Goal: Task Accomplishment & Management: Use online tool/utility

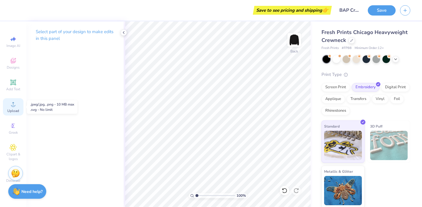
click at [14, 107] on icon at bounding box center [13, 104] width 7 height 7
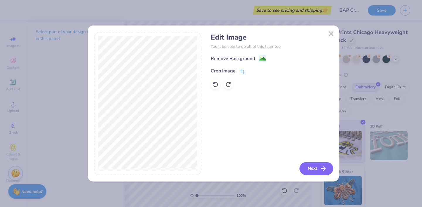
click at [321, 173] on button "Next" at bounding box center [317, 168] width 34 height 13
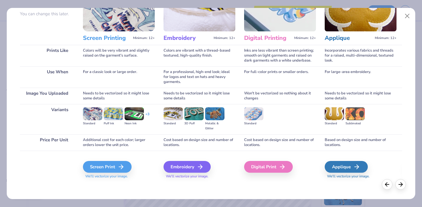
scroll to position [56, 0]
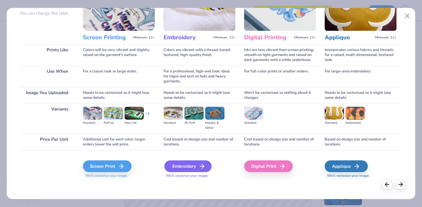
click at [188, 163] on div "Embroidery" at bounding box center [187, 166] width 47 height 12
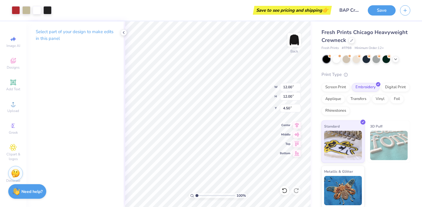
type input "2.10"
click at [290, 87] on input "2.10" at bounding box center [290, 87] width 21 height 8
type input "2.50"
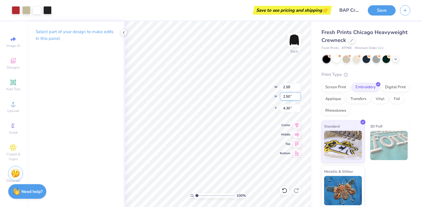
click at [290, 96] on input "2.50" at bounding box center [290, 96] width 21 height 8
type input "3.00"
type input "1"
click at [196, 195] on input "range" at bounding box center [216, 195] width 40 height 5
click at [80, 33] on p "Select part of your design to make edits in this panel" at bounding box center [75, 34] width 79 height 13
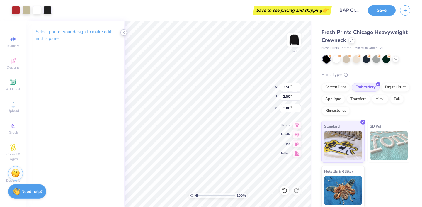
click at [123, 33] on icon at bounding box center [123, 32] width 5 height 5
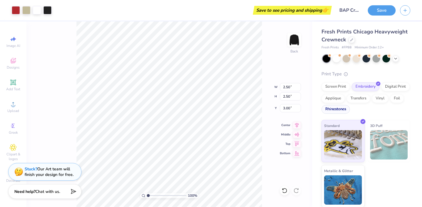
scroll to position [1, 0]
click at [378, 10] on button "Save" at bounding box center [382, 9] width 28 height 10
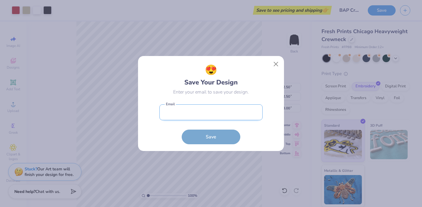
click at [235, 110] on input "email" at bounding box center [210, 112] width 103 height 16
type input "[EMAIL_ADDRESS][DOMAIN_NAME]"
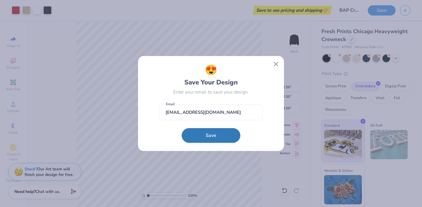
click at [223, 134] on button "Save" at bounding box center [211, 135] width 59 height 15
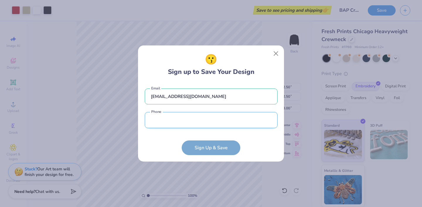
click at [211, 121] on input "tel" at bounding box center [211, 120] width 133 height 16
type input "[PHONE_NUMBER]"
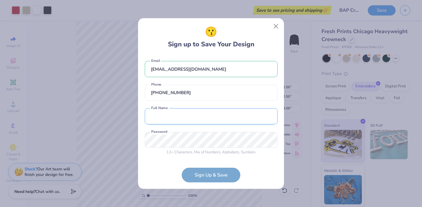
click at [202, 115] on input "text" at bounding box center [211, 116] width 133 height 16
type input "[PERSON_NAME]"
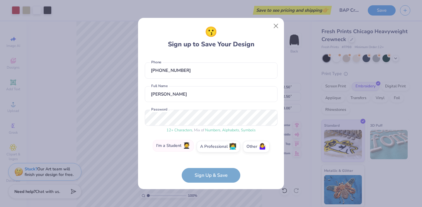
click at [177, 146] on label "I'm a Student 🧑‍🎓" at bounding box center [173, 146] width 41 height 12
click at [209, 168] on input "I'm a Student 🧑‍🎓" at bounding box center [211, 170] width 4 height 4
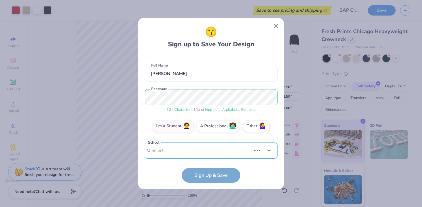
click at [210, 146] on div "Use Up and Down to choose options, press Enter to select the currently focused …" at bounding box center [211, 159] width 133 height 34
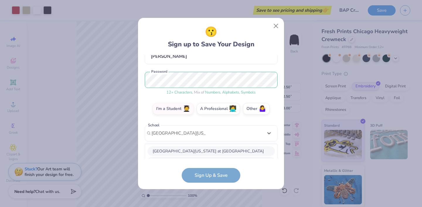
scroll to position [133, 0]
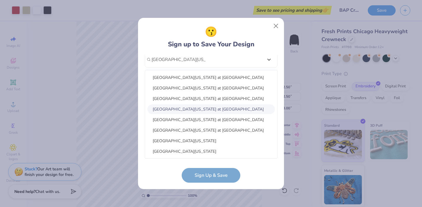
click at [239, 107] on div "[GEOGRAPHIC_DATA][US_STATE] at [GEOGRAPHIC_DATA]" at bounding box center [211, 109] width 128 height 10
type input "[GEOGRAPHIC_DATA][US_STATE]"
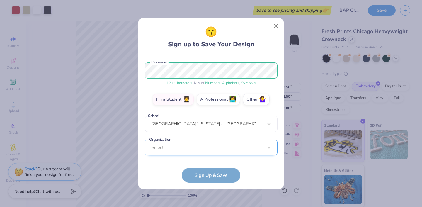
click at [237, 149] on div "Select..." at bounding box center [211, 148] width 133 height 16
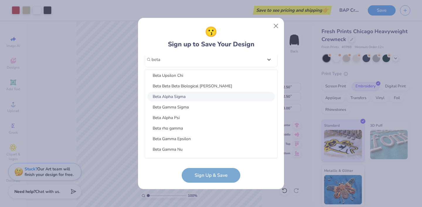
scroll to position [181, 0]
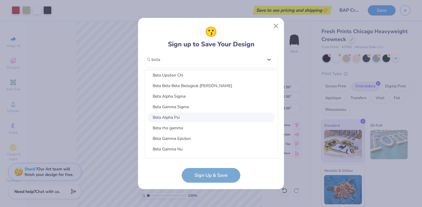
click at [186, 116] on div "Beta Alpha Psi" at bounding box center [211, 118] width 128 height 10
type input "beta"
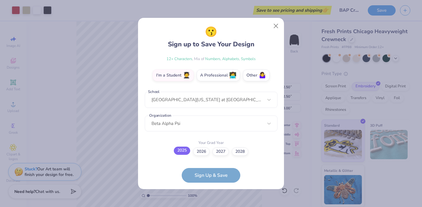
click at [181, 150] on label "2025" at bounding box center [182, 151] width 16 height 8
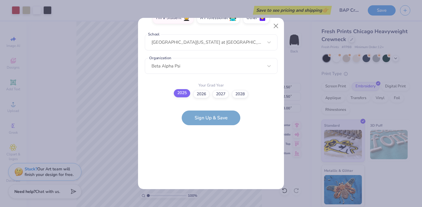
scroll to position [0, 0]
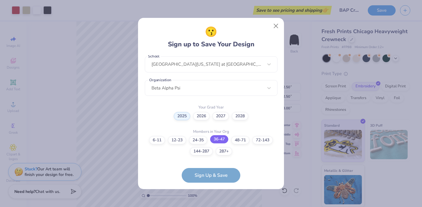
click at [222, 140] on label "36-47" at bounding box center [219, 139] width 18 height 8
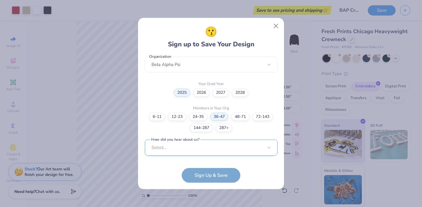
click at [222, 142] on div "Select..." at bounding box center [211, 148] width 133 height 16
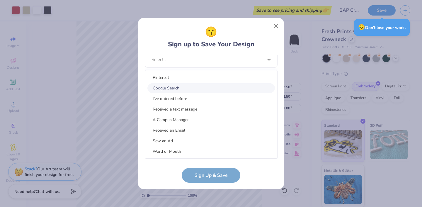
click at [179, 86] on div "Google Search" at bounding box center [211, 88] width 128 height 10
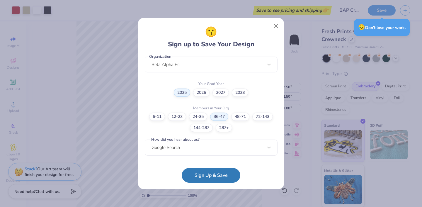
scroll to position [152, 0]
click at [232, 174] on button "Sign Up & Save" at bounding box center [211, 174] width 59 height 15
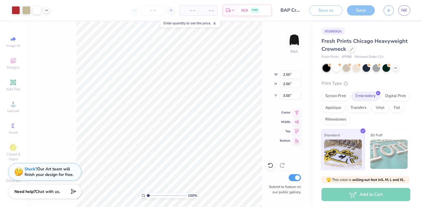
scroll to position [11, 0]
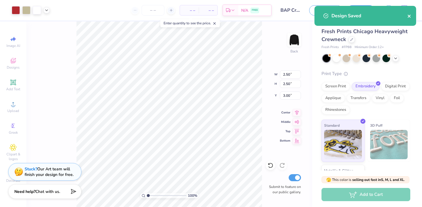
click at [409, 17] on icon "close" at bounding box center [409, 16] width 3 height 3
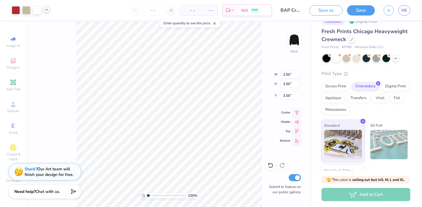
click at [46, 11] on icon at bounding box center [46, 9] width 5 height 5
click at [48, 11] on icon at bounding box center [46, 9] width 5 height 5
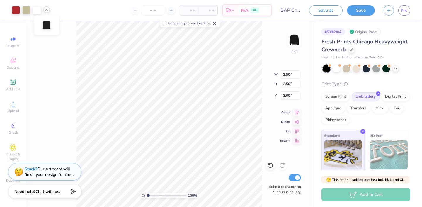
scroll to position [0, 0]
click at [191, 12] on span "– –" at bounding box center [190, 10] width 12 height 6
click at [217, 23] on icon at bounding box center [215, 23] width 4 height 4
click at [232, 11] on icon at bounding box center [233, 11] width 5 height 5
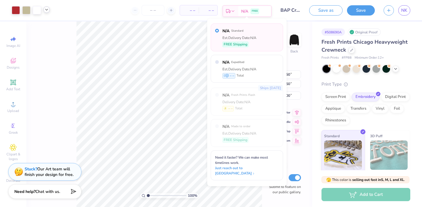
click at [232, 11] on icon at bounding box center [233, 11] width 5 height 5
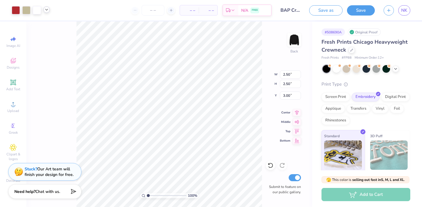
click at [194, 11] on span "– –" at bounding box center [190, 10] width 12 height 6
click at [211, 11] on span "– –" at bounding box center [208, 10] width 12 height 6
click at [153, 11] on input "number" at bounding box center [153, 10] width 23 height 11
click at [136, 10] on div at bounding box center [153, 10] width 44 height 11
click at [153, 11] on input "number" at bounding box center [153, 10] width 23 height 11
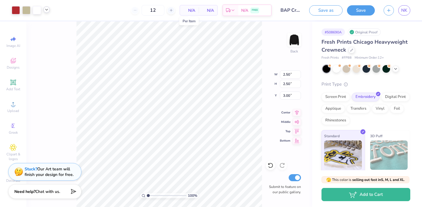
click at [191, 10] on span "N/A" at bounding box center [190, 10] width 12 height 6
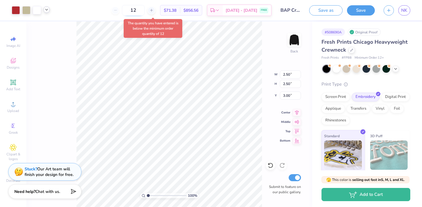
click at [141, 11] on input "12" at bounding box center [133, 10] width 23 height 11
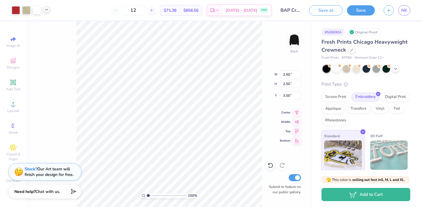
type input "1"
type input "45"
click at [298, 178] on input "Submit to feature on our public gallery." at bounding box center [295, 177] width 12 height 7
checkbox input "false"
click at [344, 97] on div "Screen Print" at bounding box center [336, 96] width 28 height 9
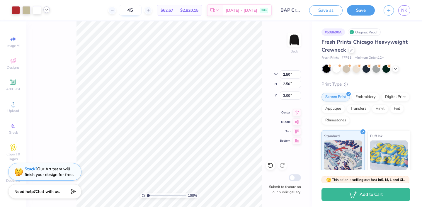
click at [137, 10] on input "45" at bounding box center [130, 10] width 23 height 11
type input "4"
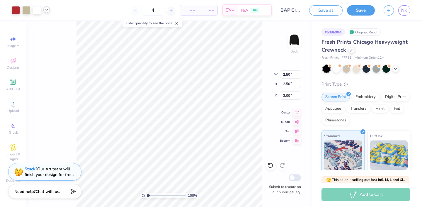
type input "45"
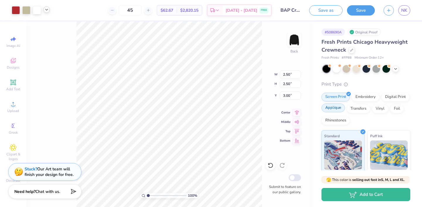
click at [345, 107] on div "Applique" at bounding box center [333, 107] width 23 height 9
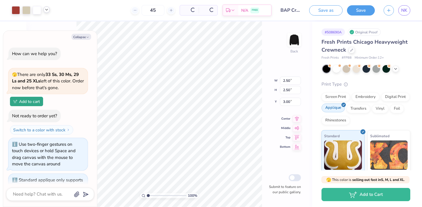
scroll to position [26, 0]
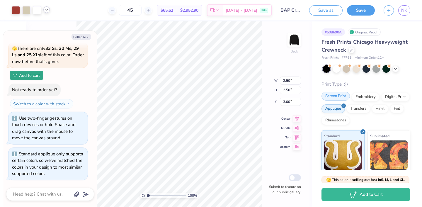
click at [343, 97] on div "Screen Print" at bounding box center [336, 96] width 28 height 9
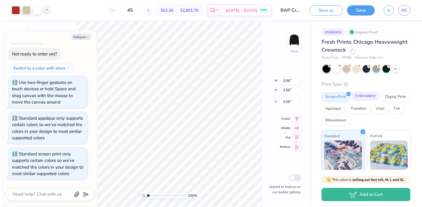
click at [363, 96] on div "Embroidery" at bounding box center [366, 96] width 28 height 9
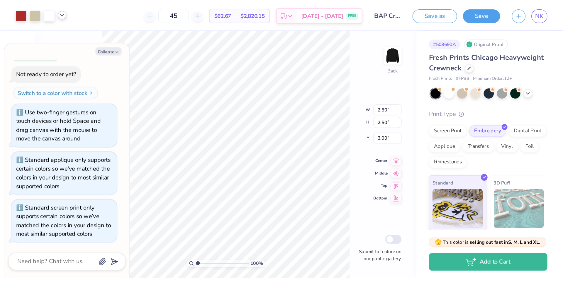
scroll to position [0, 0]
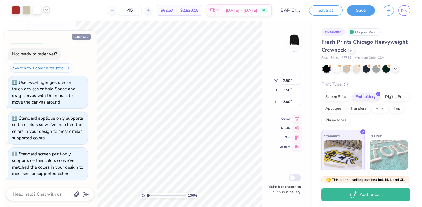
click at [81, 37] on button "Collapse" at bounding box center [82, 37] width 20 height 6
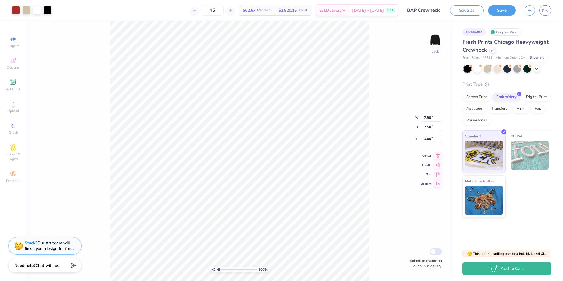
click at [422, 71] on div at bounding box center [536, 69] width 6 height 6
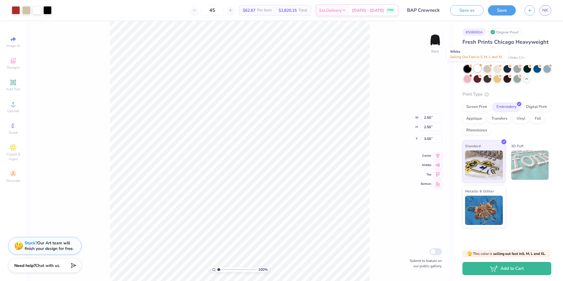
click at [422, 69] on div at bounding box center [477, 68] width 8 height 8
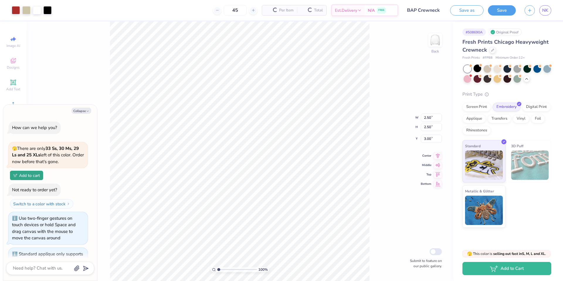
scroll to position [136, 0]
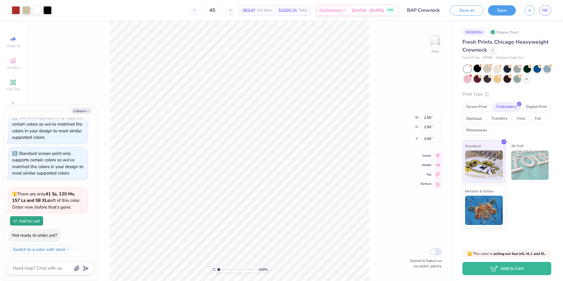
click at [422, 69] on div at bounding box center [487, 68] width 8 height 8
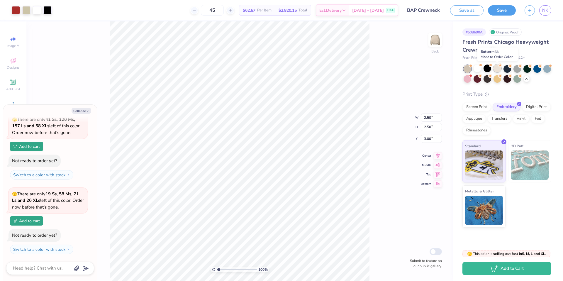
click at [422, 69] on div at bounding box center [497, 68] width 8 height 8
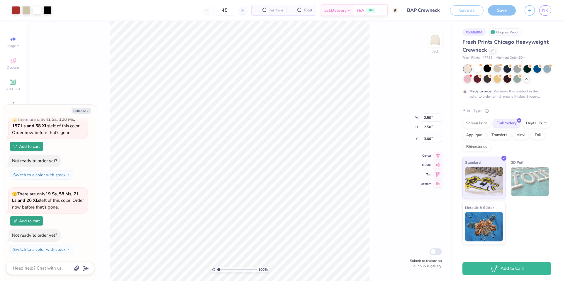
type textarea "x"
type input "50"
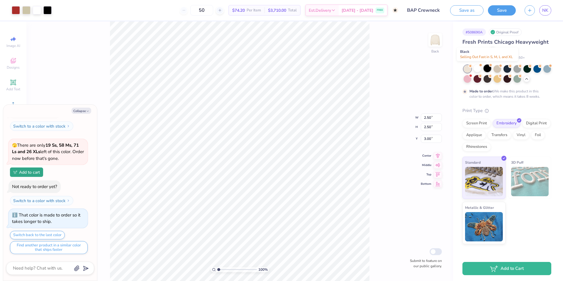
click at [422, 69] on div at bounding box center [487, 68] width 8 height 8
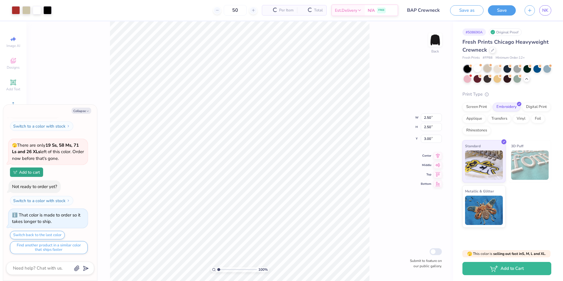
scroll to position [370, 0]
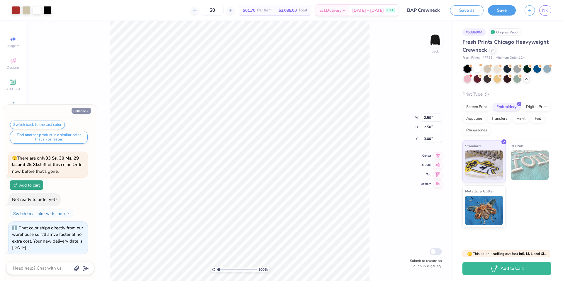
click at [82, 110] on button "Collapse" at bounding box center [82, 111] width 20 height 6
type textarea "x"
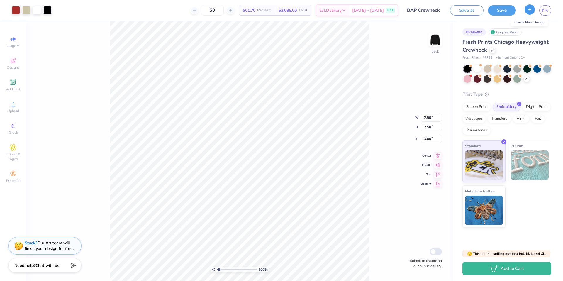
click at [422, 9] on line "button" at bounding box center [530, 9] width 0 height 3
click at [422, 10] on button "Save as" at bounding box center [466, 9] width 33 height 10
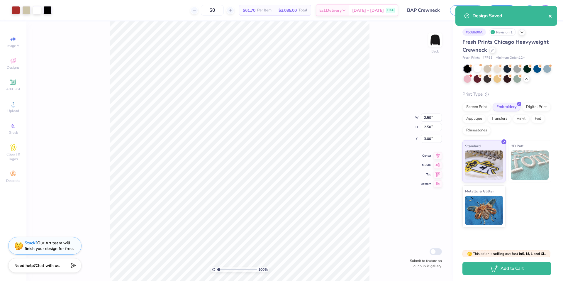
click at [422, 15] on icon "close" at bounding box center [550, 16] width 4 height 5
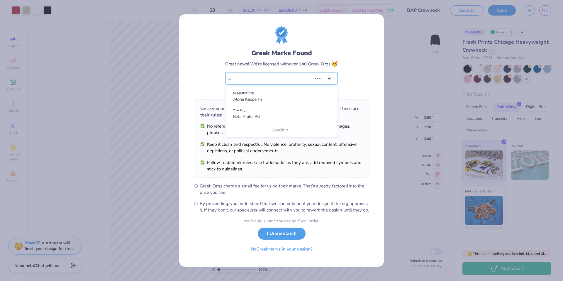
click at [330, 75] on icon at bounding box center [329, 78] width 6 height 6
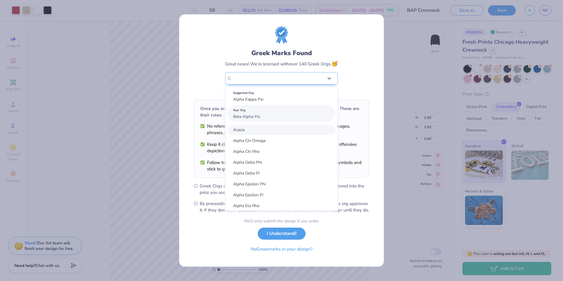
click at [317, 112] on div "Your Org Beta Alpha Psi" at bounding box center [281, 113] width 107 height 16
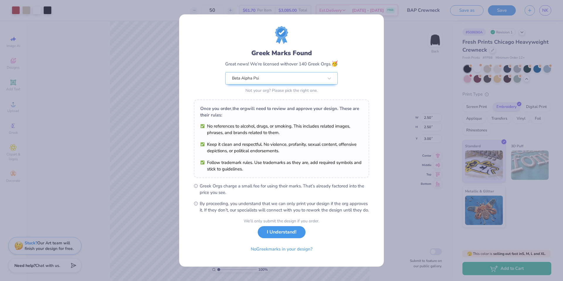
click at [289, 207] on button "I Understand!" at bounding box center [282, 232] width 48 height 12
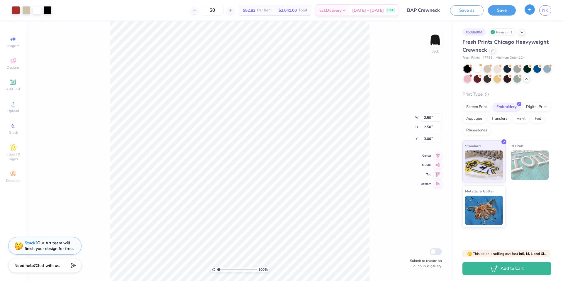
click at [422, 7] on icon "button" at bounding box center [529, 9] width 5 height 5
checkbox input "true"
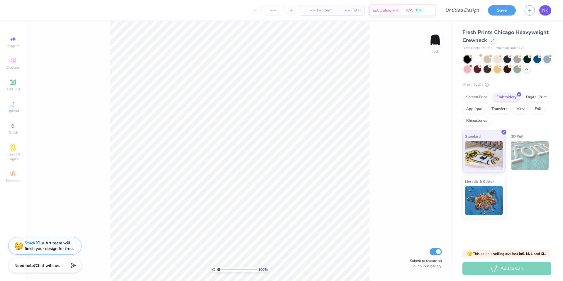
click at [422, 10] on span "NK" at bounding box center [545, 10] width 6 height 7
